Goal: Check status: Check status

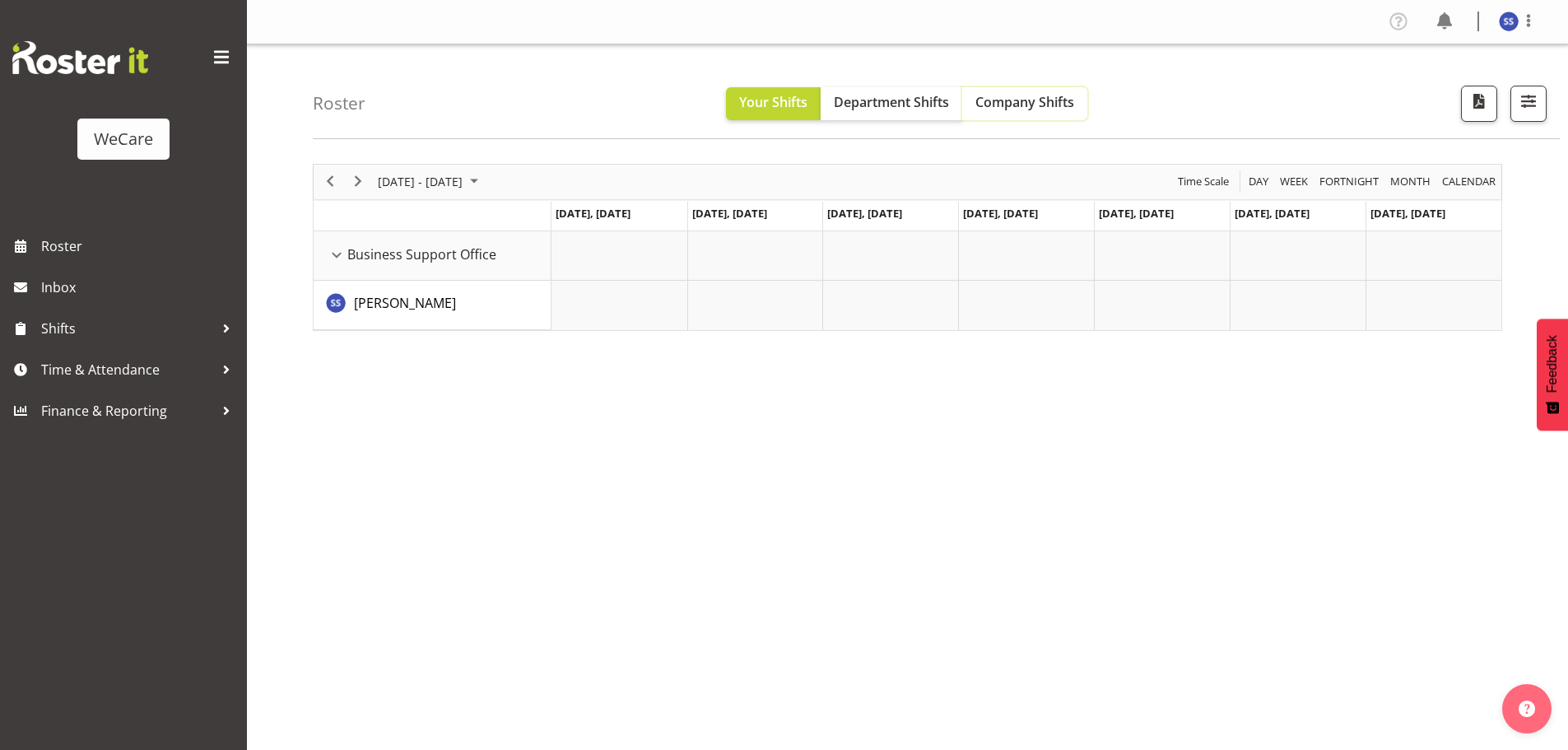
click at [1035, 103] on span "Company Shifts" at bounding box center [1024, 102] width 98 height 18
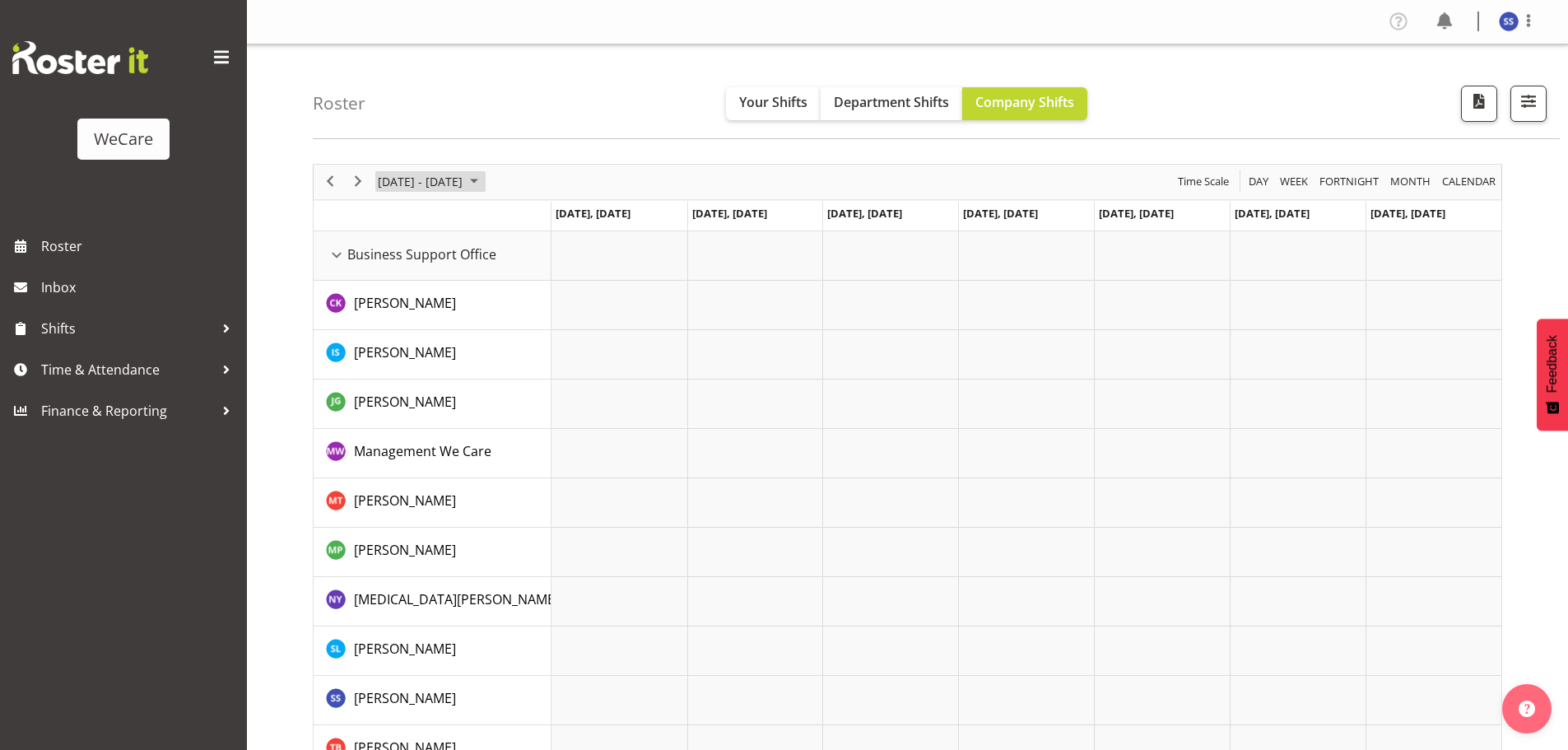
click at [484, 181] on span "June 2024" at bounding box center [473, 181] width 20 height 21
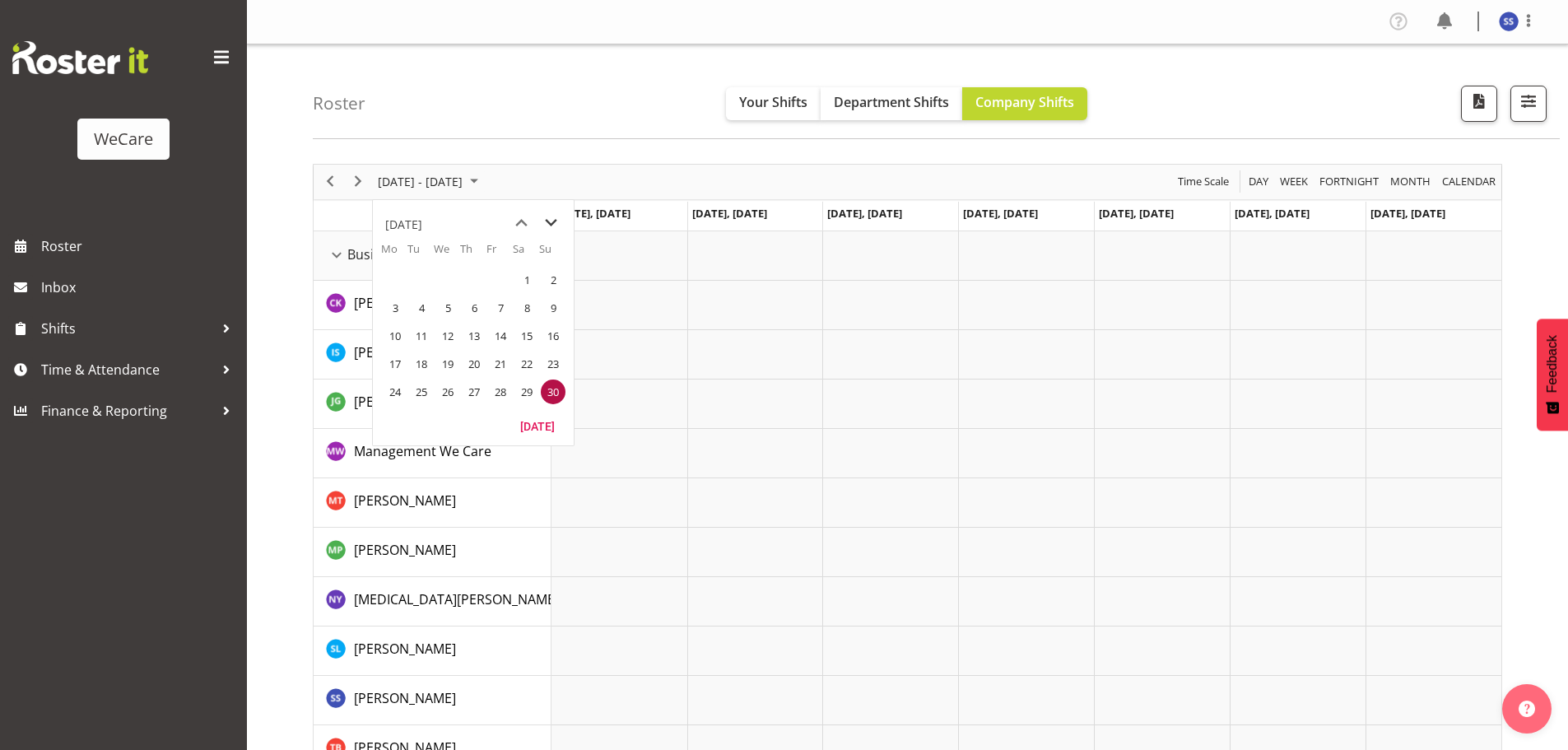
click at [557, 224] on span "next month" at bounding box center [551, 223] width 29 height 30
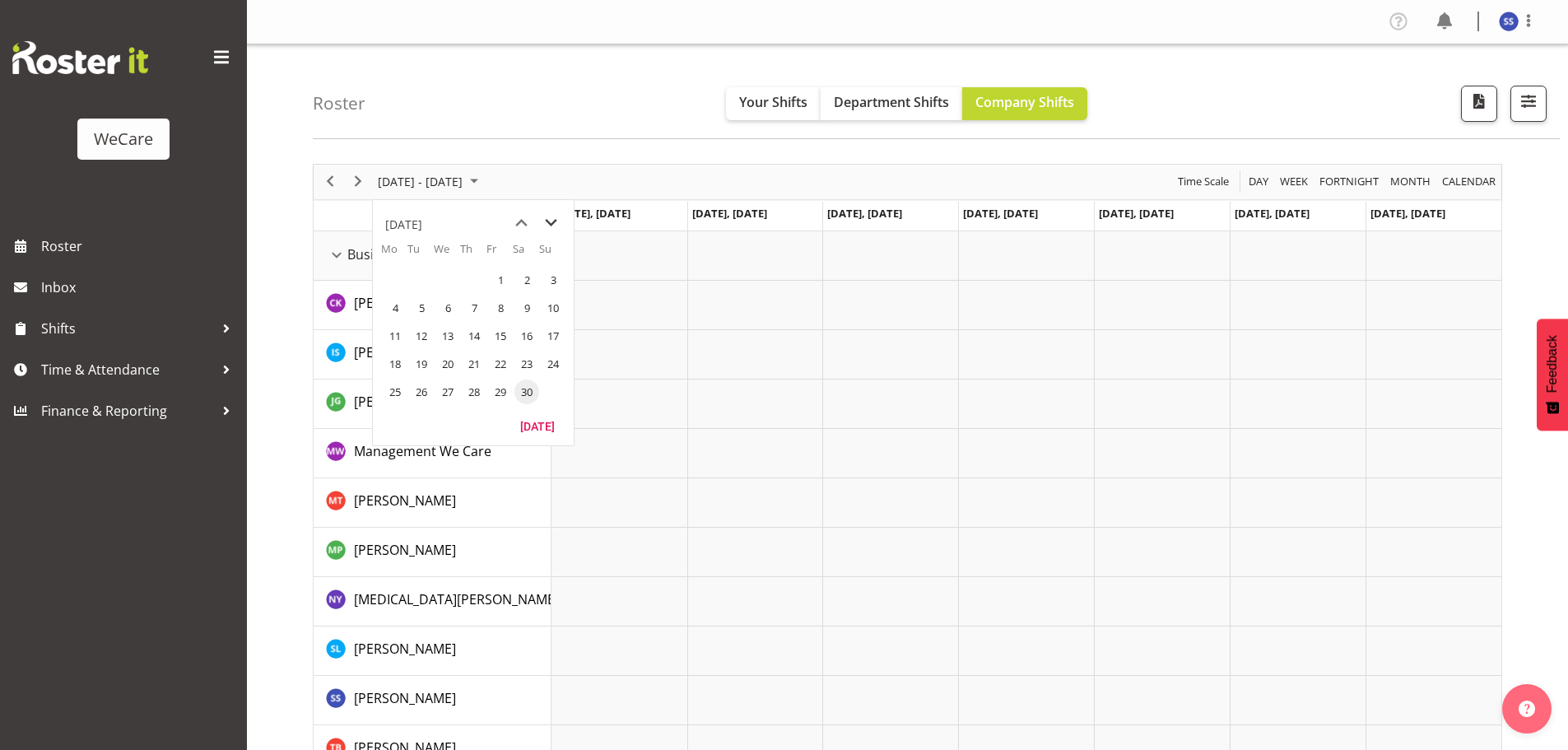
click at [557, 224] on span "next month" at bounding box center [551, 223] width 29 height 30
click at [553, 226] on span "next month" at bounding box center [551, 223] width 29 height 30
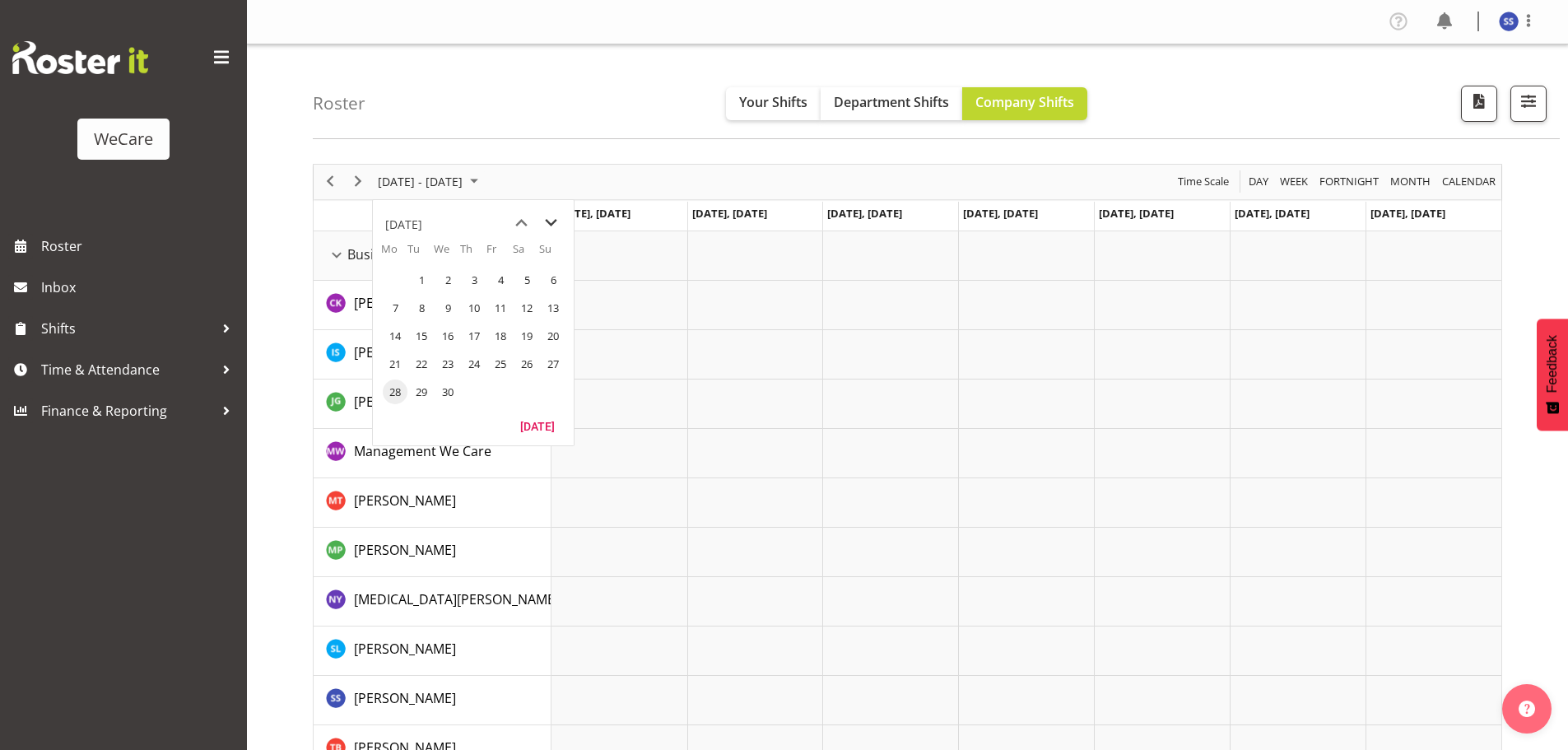
click at [553, 226] on span "next month" at bounding box center [551, 223] width 29 height 30
click at [553, 227] on span "next month" at bounding box center [551, 223] width 29 height 30
click at [553, 226] on span "next month" at bounding box center [551, 223] width 29 height 30
click at [553, 222] on span "next month" at bounding box center [551, 223] width 29 height 30
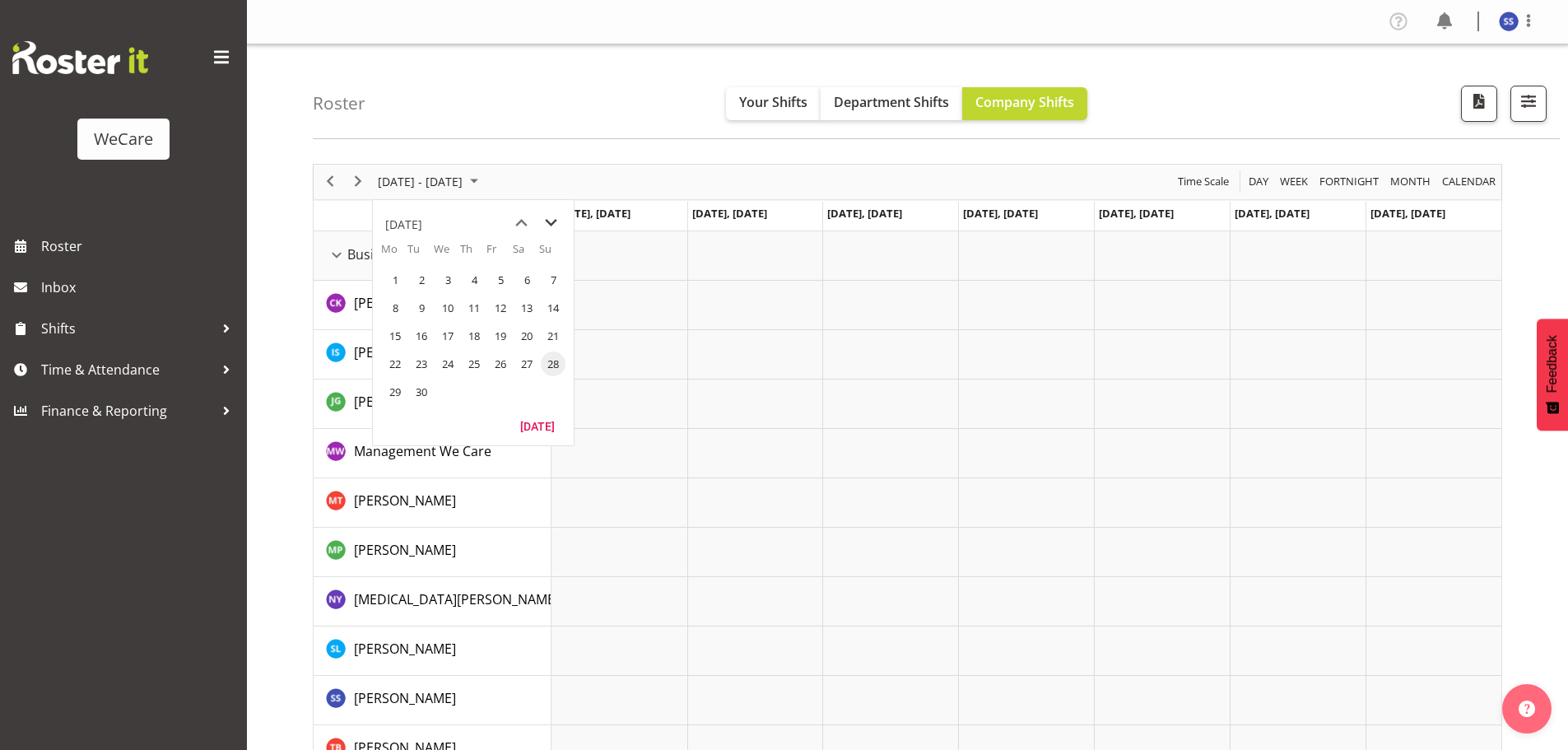
click at [552, 222] on span "next month" at bounding box center [551, 223] width 29 height 30
click at [502, 280] on span "3" at bounding box center [500, 280] width 24 height 24
